Goal: Task Accomplishment & Management: Complete application form

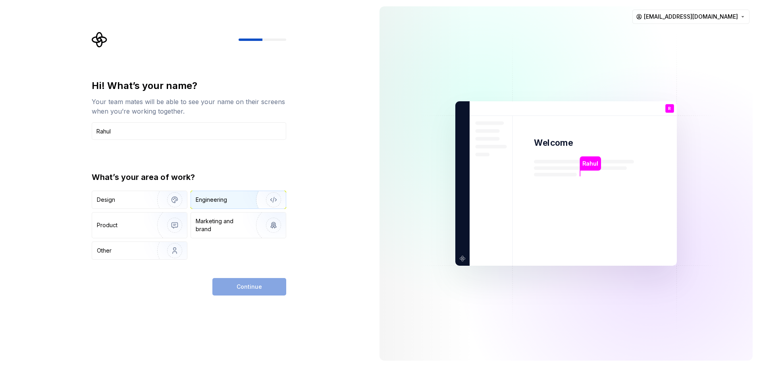
type input "Rahul"
click at [223, 197] on div "Engineering" at bounding box center [211, 200] width 31 height 8
click at [250, 287] on span "Continue" at bounding box center [249, 287] width 25 height 8
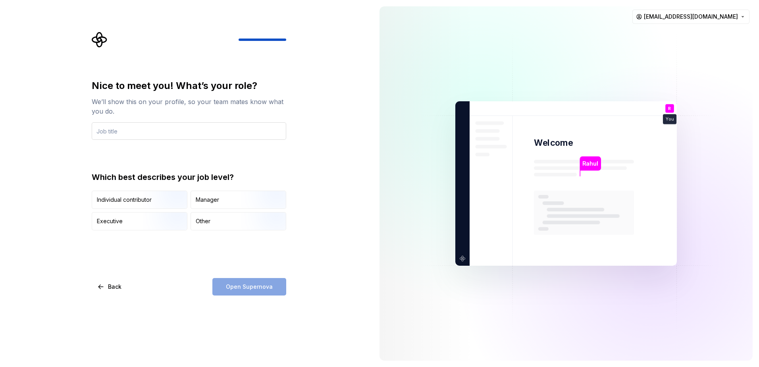
click at [138, 135] on input "text" at bounding box center [189, 130] width 195 height 17
click at [128, 132] on input "Senior SOftware Engineer" at bounding box center [189, 130] width 195 height 17
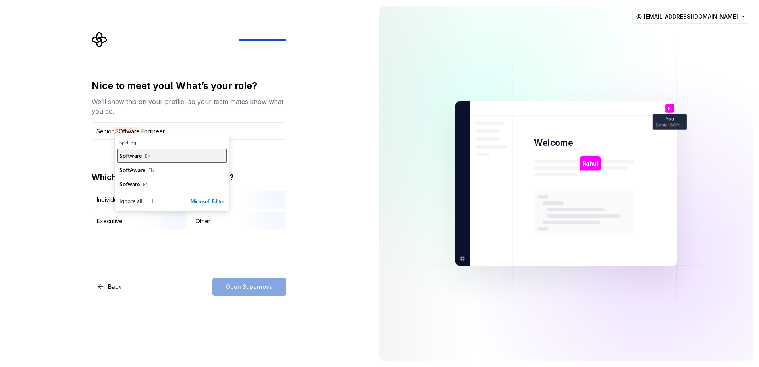
click at [131, 154] on span "Software" at bounding box center [130, 156] width 22 height 8
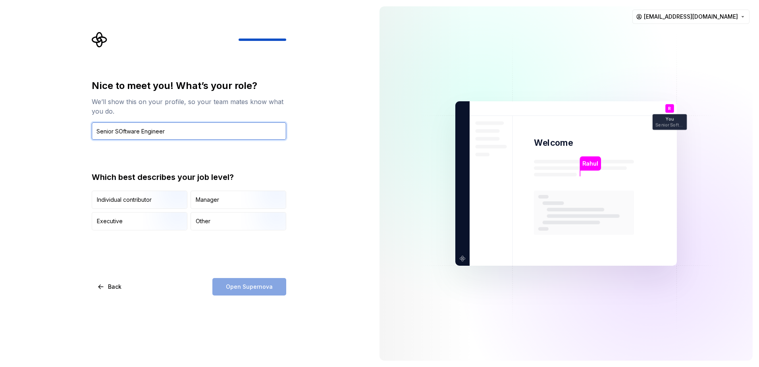
click at [169, 129] on input "Senior SOftware Engineer" at bounding box center [189, 130] width 195 height 17
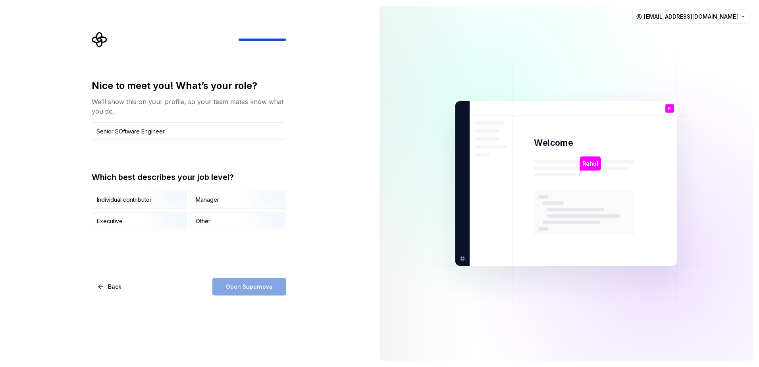
click at [254, 290] on div "Open Supernova" at bounding box center [249, 286] width 74 height 17
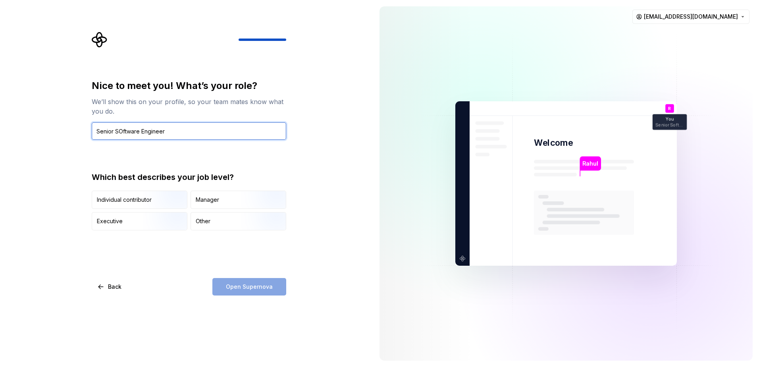
click at [196, 135] on input "Senior SOftware Engineer" at bounding box center [189, 130] width 195 height 17
type input "Senior Software Engineer"
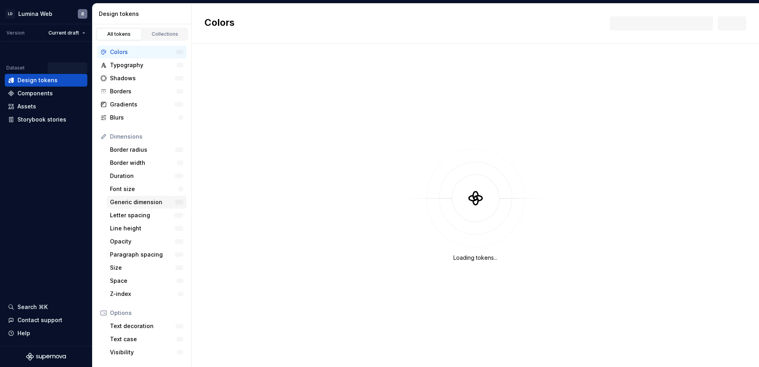
click at [126, 202] on div "Generic dimension" at bounding box center [142, 202] width 65 height 8
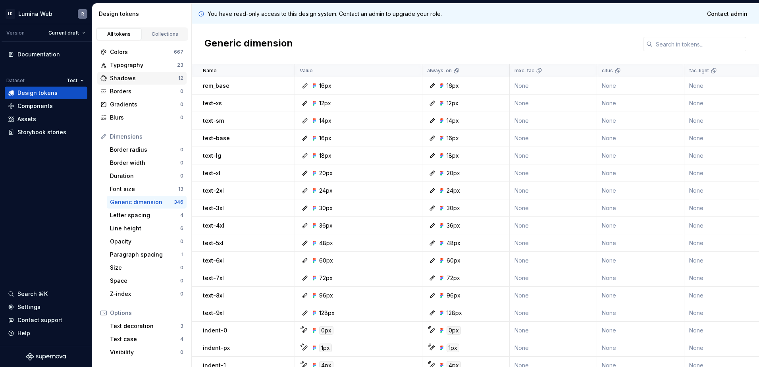
click at [133, 75] on div "Shadows" at bounding box center [144, 78] width 68 height 8
